Goal: Transaction & Acquisition: Book appointment/travel/reservation

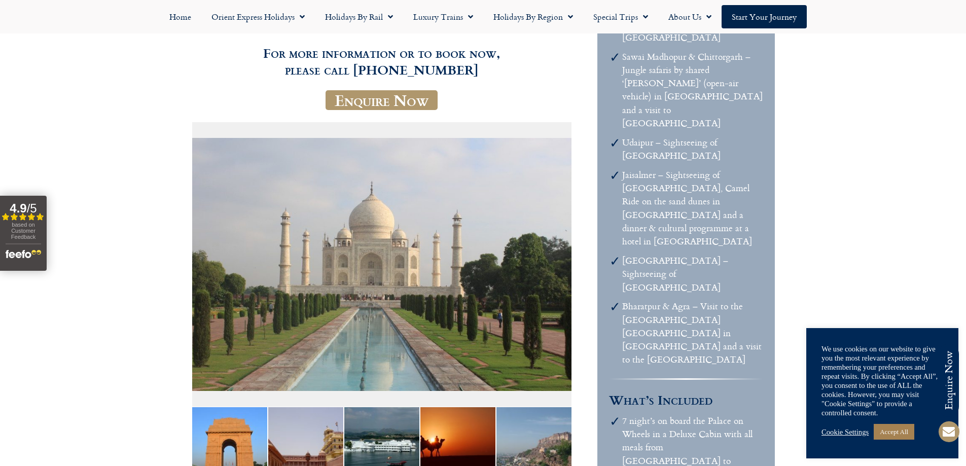
scroll to position [152, 0]
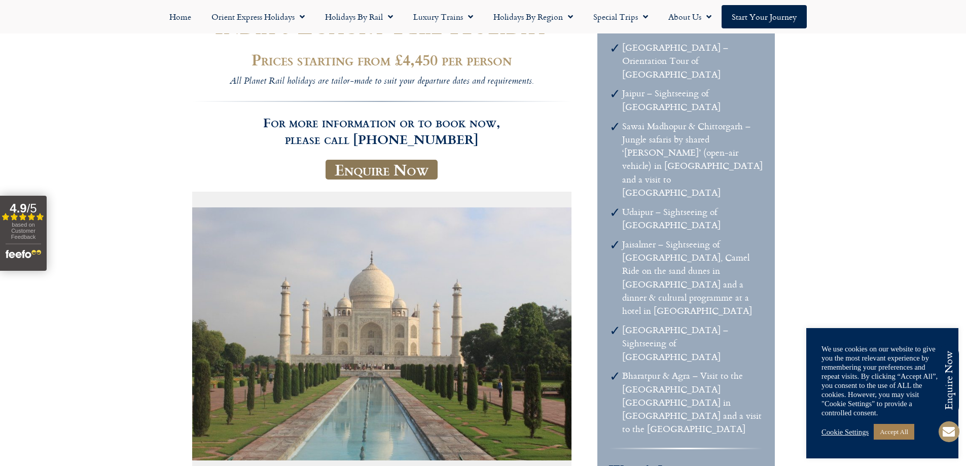
click at [383, 172] on link "Enquire Now" at bounding box center [381, 170] width 112 height 20
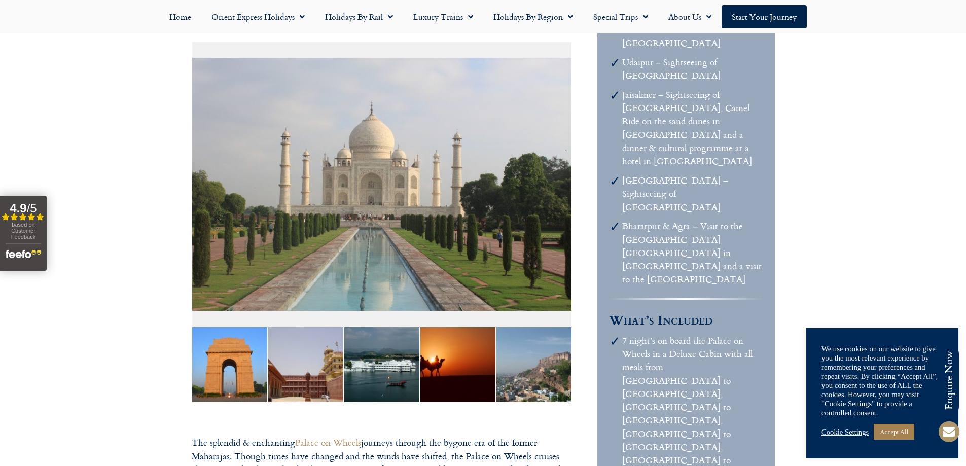
scroll to position [304, 0]
